Goal: Navigation & Orientation: Find specific page/section

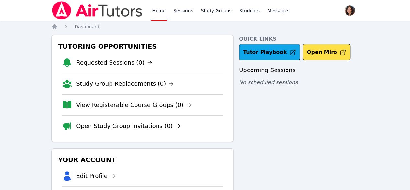
click at [157, 13] on link "Home" at bounding box center [159, 10] width 16 height 21
click at [182, 13] on link "Sessions" at bounding box center [183, 10] width 22 height 21
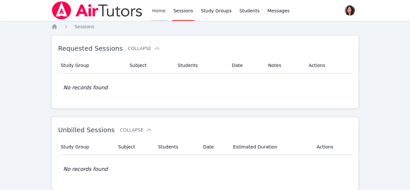
click at [163, 11] on link "Home" at bounding box center [159, 10] width 16 height 21
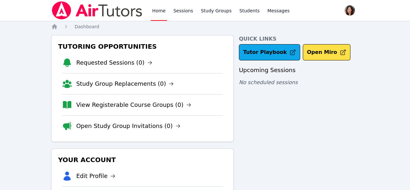
click at [164, 11] on link "Home" at bounding box center [159, 10] width 16 height 21
click at [182, 14] on link "Sessions" at bounding box center [183, 10] width 22 height 21
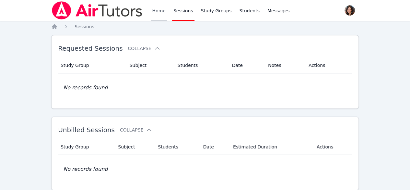
click at [164, 14] on link "Home" at bounding box center [159, 10] width 16 height 21
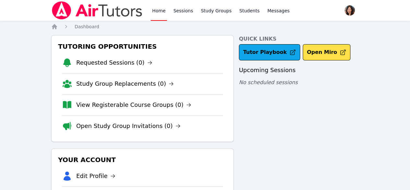
click at [164, 14] on link "Home" at bounding box center [159, 10] width 16 height 21
click at [164, 13] on link "Home" at bounding box center [159, 10] width 16 height 21
click at [173, 10] on link "Sessions" at bounding box center [183, 10] width 22 height 21
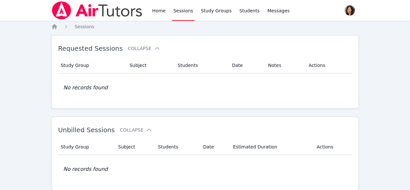
click at [149, 18] on div "Home Sessions Study Groups Students Messages" at bounding box center [170, 10] width 239 height 21
click at [159, 12] on link "Home" at bounding box center [159, 10] width 16 height 21
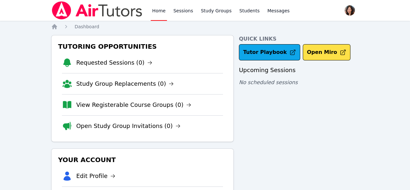
click at [159, 12] on link "Home" at bounding box center [159, 10] width 16 height 21
